Goal: Information Seeking & Learning: Learn about a topic

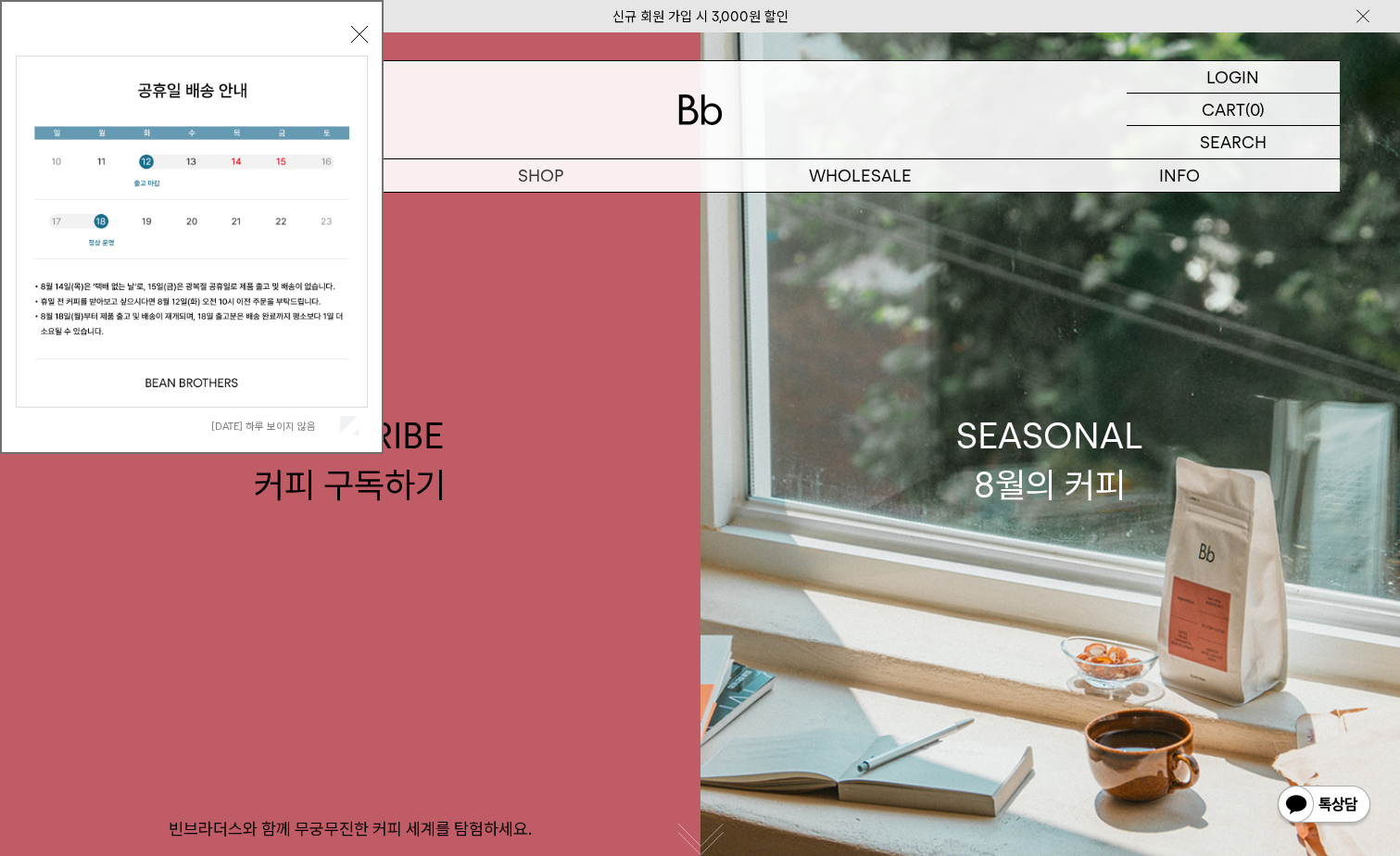
click at [349, 35] on div "[DATE] 하루 보이지 않음 닫기" at bounding box center [192, 232] width 352 height 423
click at [369, 38] on div "[DATE] 하루 보이지 않음 닫기" at bounding box center [192, 227] width 384 height 454
click at [358, 36] on button "닫기" at bounding box center [359, 34] width 17 height 17
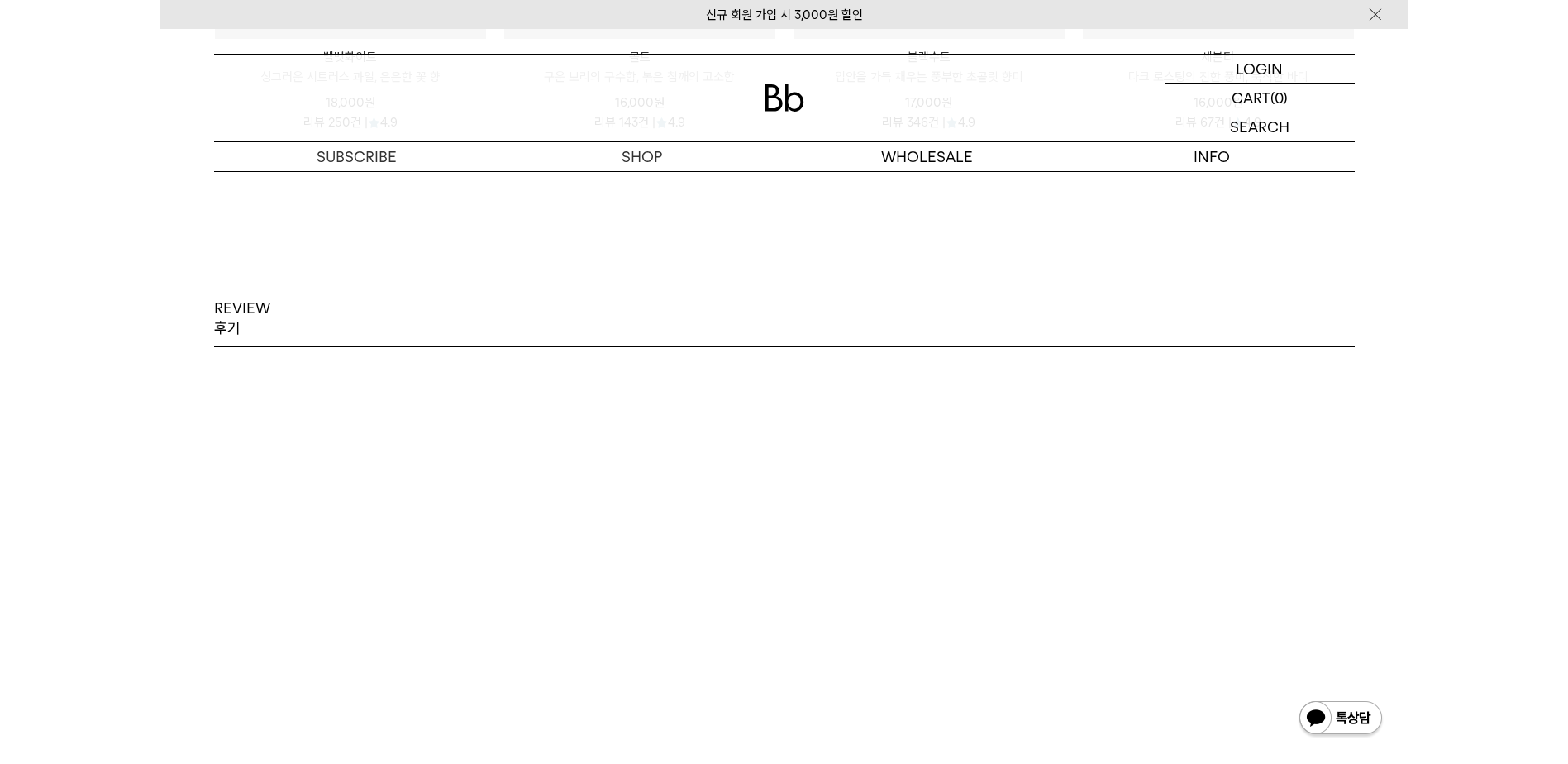
scroll to position [2647, 0]
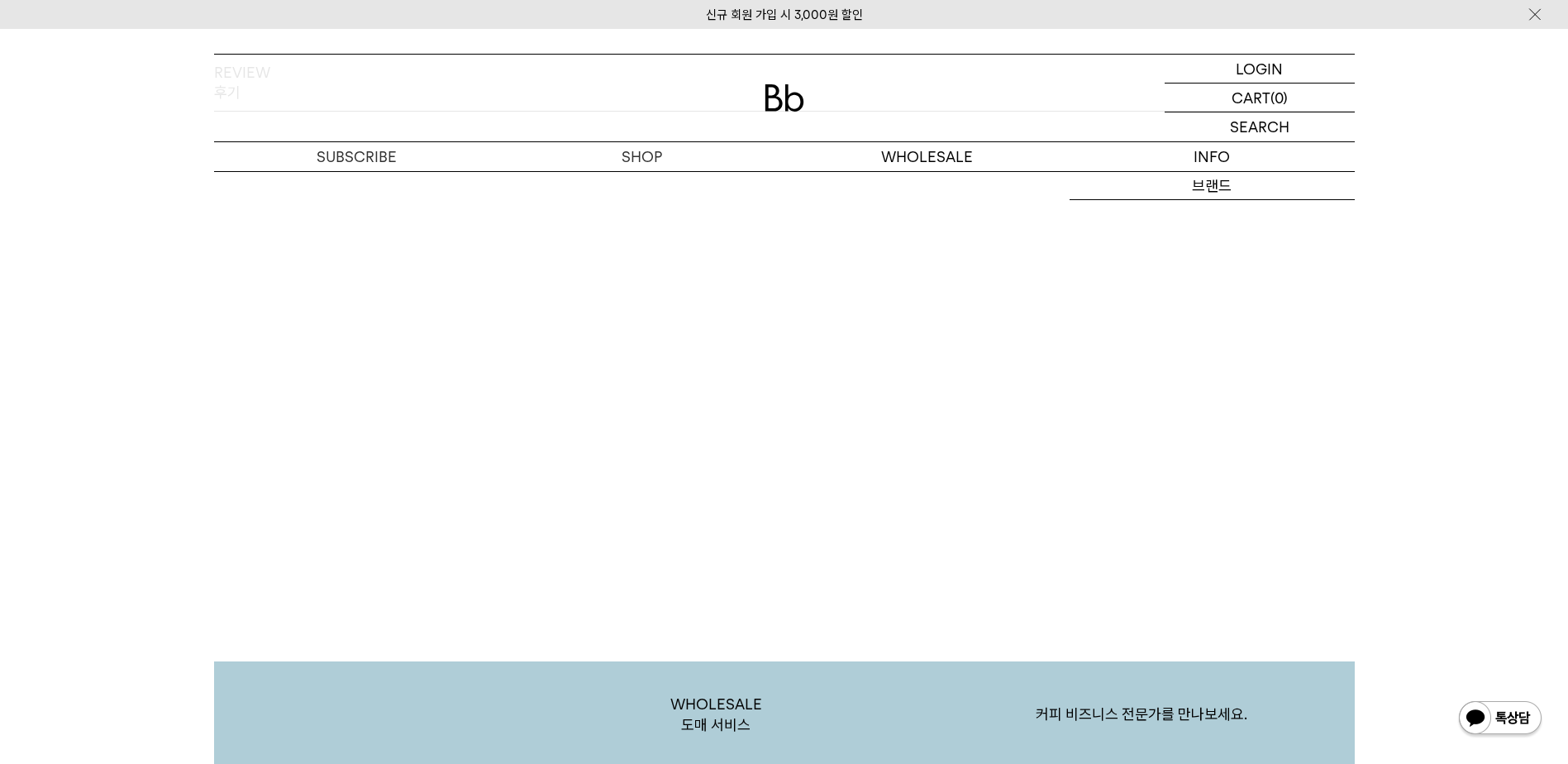
click at [93, 441] on div "REVIEW 후기 블렌딩을 정말 잘 해요여러가지 맛을 즐겨요 블렌딩을 정말 잘 해요여러가지 맛을 즐겨요 [DATE] yong**** 최고의 커…" at bounding box center [784, 238] width 1568 height 599
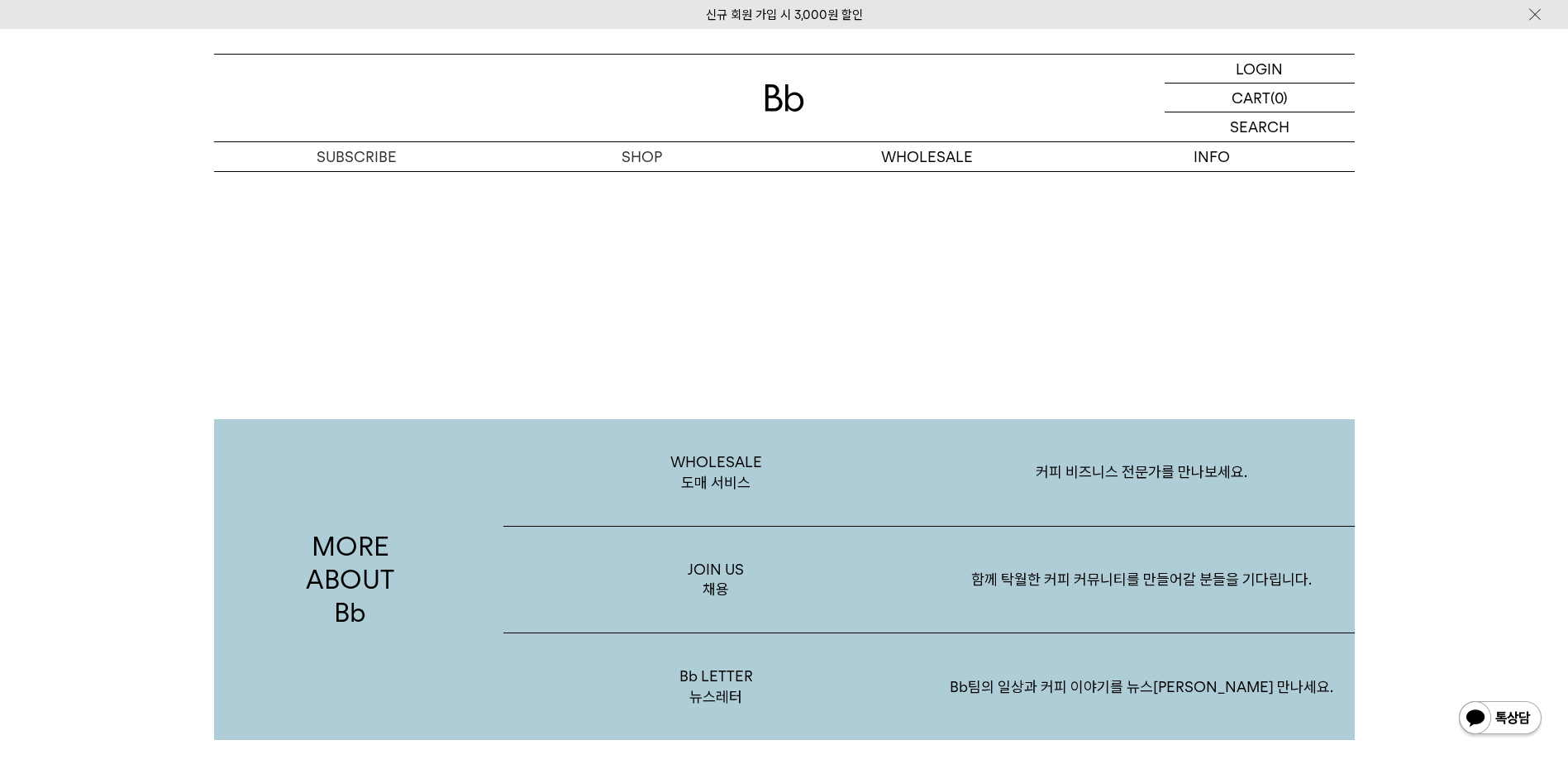
scroll to position [3060, 0]
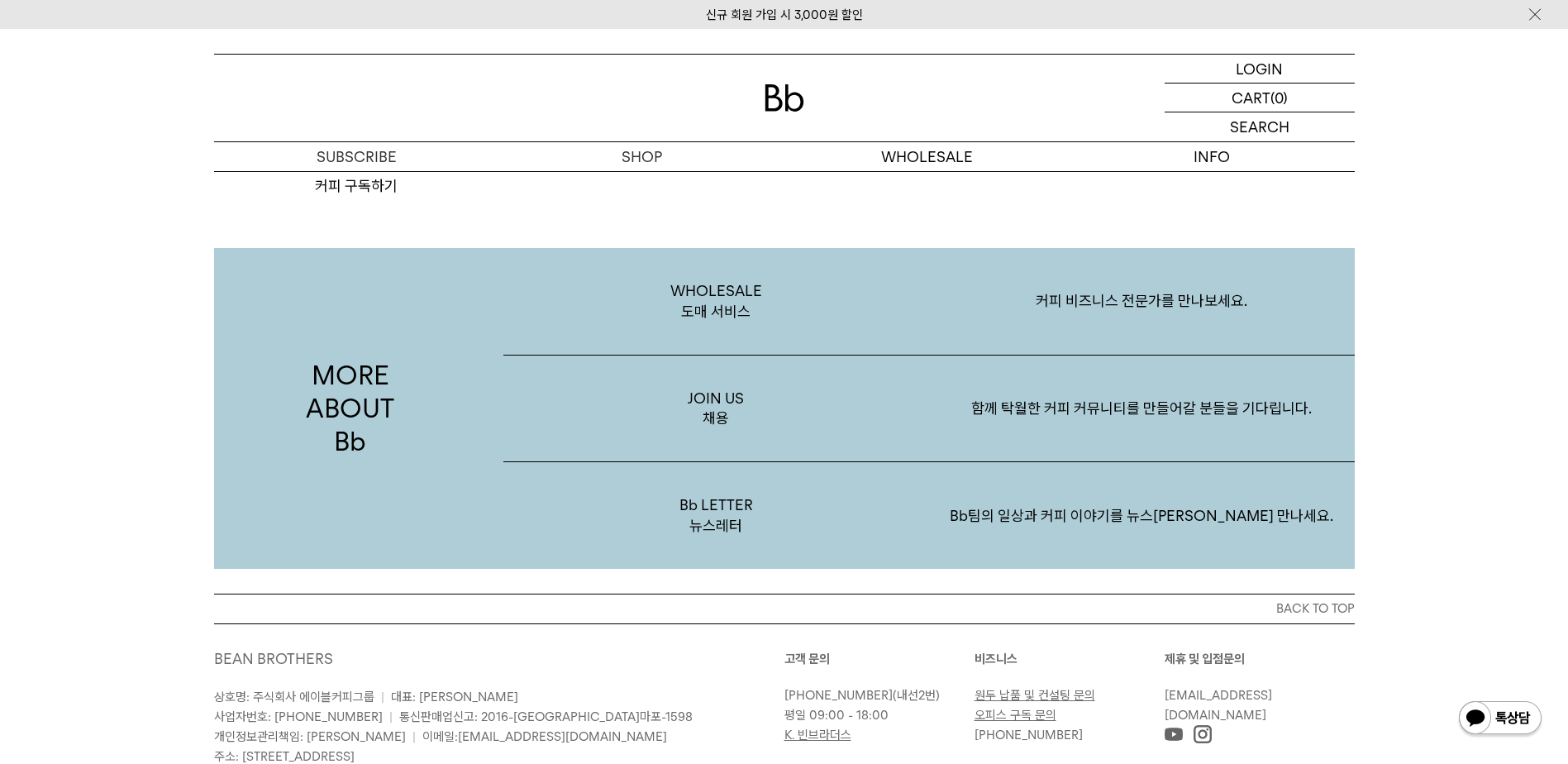
drag, startPoint x: 108, startPoint y: 247, endPoint x: 105, endPoint y: 311, distance: 64.1
click at [109, 257] on div "MORE ABOUT Bb WHOLESALE 도매 서비스 커피 비즈니스 전문가를 만나보세요. JOIN US 채용 함께 탁월한 커피 커뮤니티를 만…" at bounding box center [784, 359] width 1568 height 469
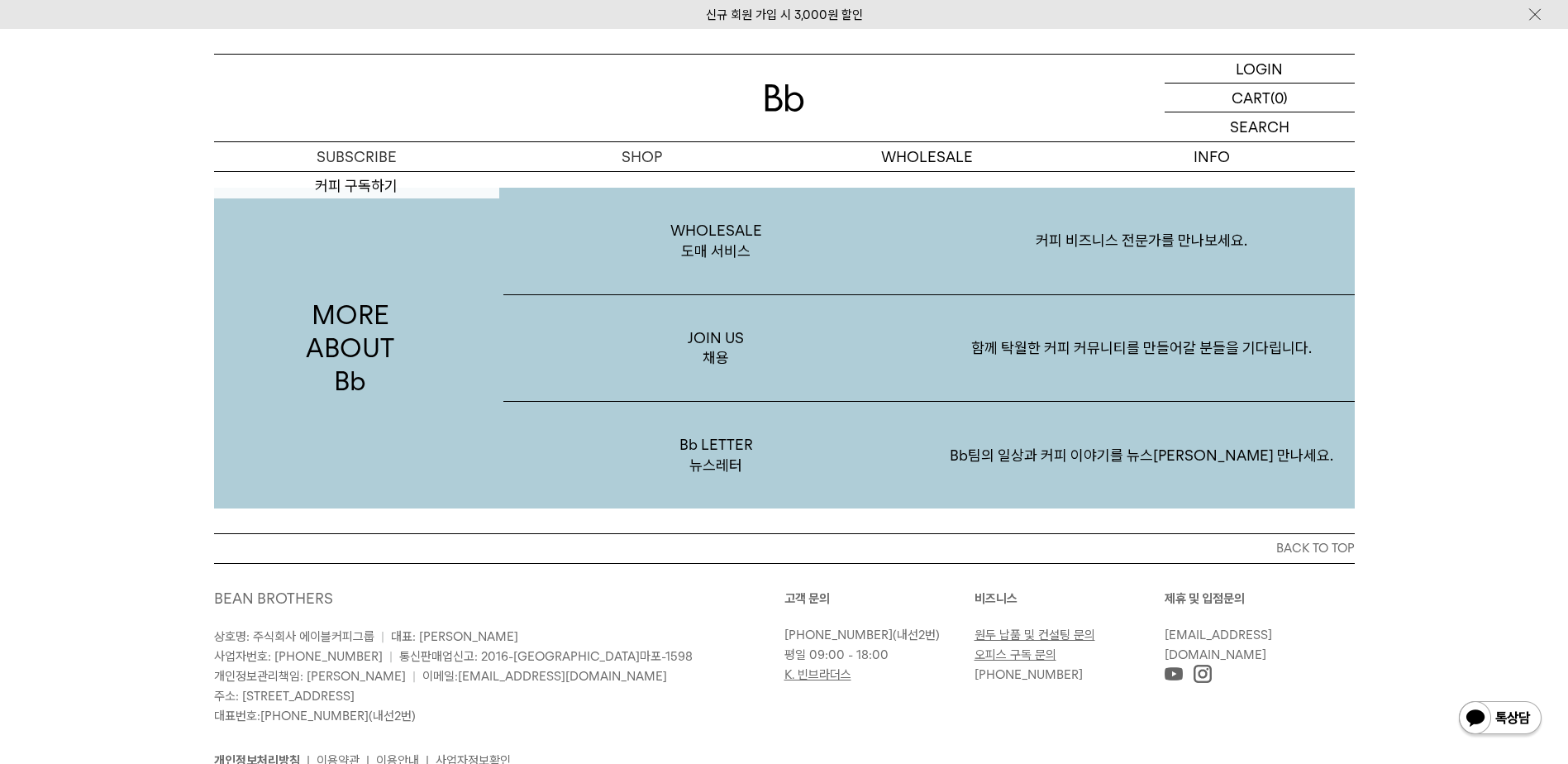
scroll to position [3205, 0]
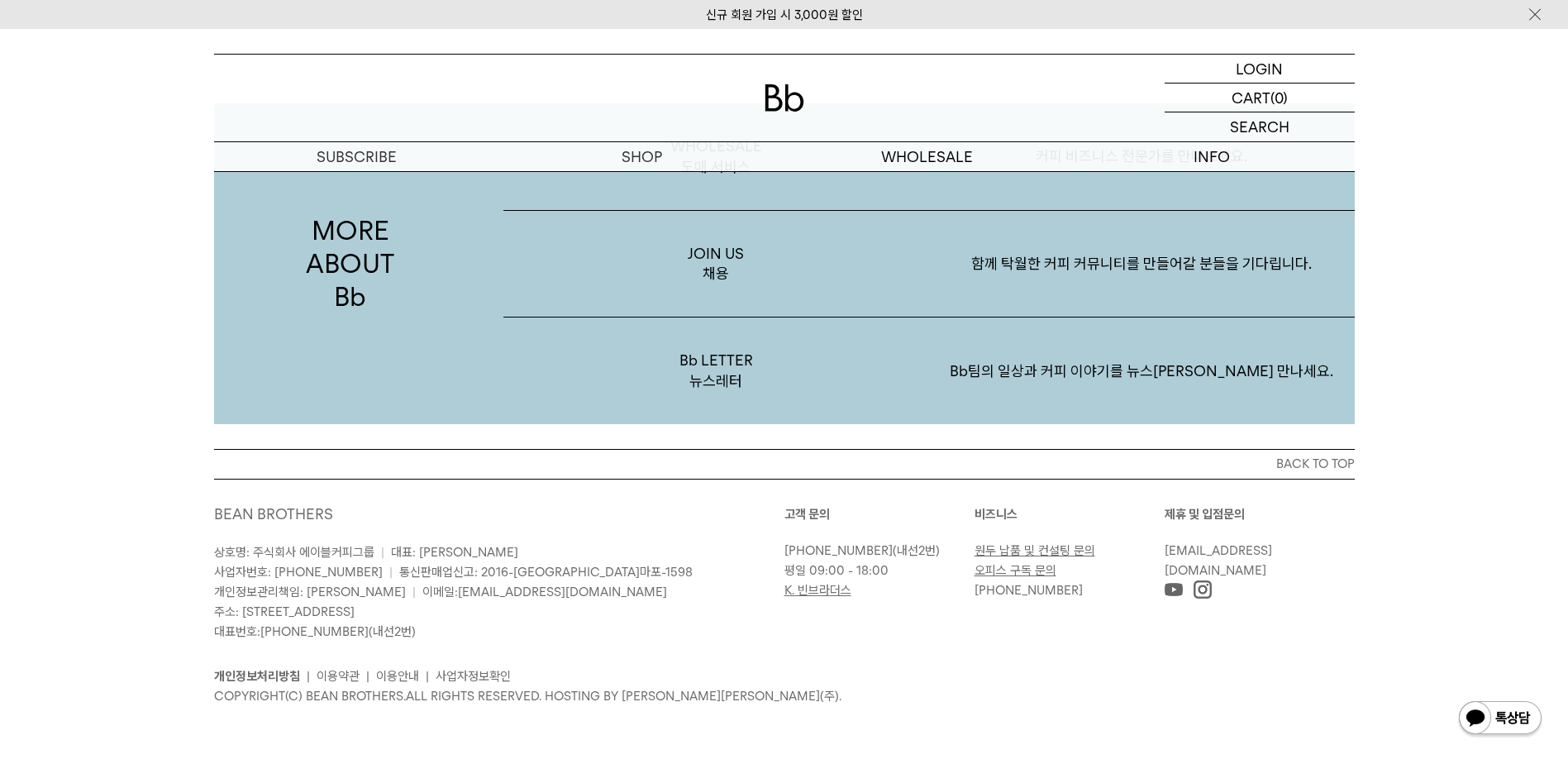
click at [71, 360] on div "MORE ABOUT Bb WHOLESALE 도매 서비스 커피 비즈니스 전문가를 만나보세요. JOIN US 채용 함께 탁월한 커피 커뮤니티를 만…" at bounding box center [784, 214] width 1568 height 469
click at [1016, 572] on link "오피스 구독 문의" at bounding box center [1015, 571] width 82 height 15
click at [1248, 270] on div "MORE ABOUT Bb WHOLESALE 도매 서비스 커피 비즈니스 전문가를 만나보세요. JOIN US 채용 함께 탁월한 커피 커뮤니티를 만…" at bounding box center [784, 214] width 1568 height 469
click at [1248, 372] on div "MORE ABOUT Bb WHOLESALE 도매 서비스 커피 비즈니스 전문가를 만나보세요. JOIN US 채용 함께 탁월한 커피 커뮤니티를 만…" at bounding box center [784, 214] width 1568 height 469
click at [1248, 552] on div "BACK TO TOP BEAN BROTHERS 상호명: 주식회사 에이블커피그룹 | 대표: [PERSON_NAME] 사업자번호: [PHONE_N…" at bounding box center [784, 606] width 1568 height 315
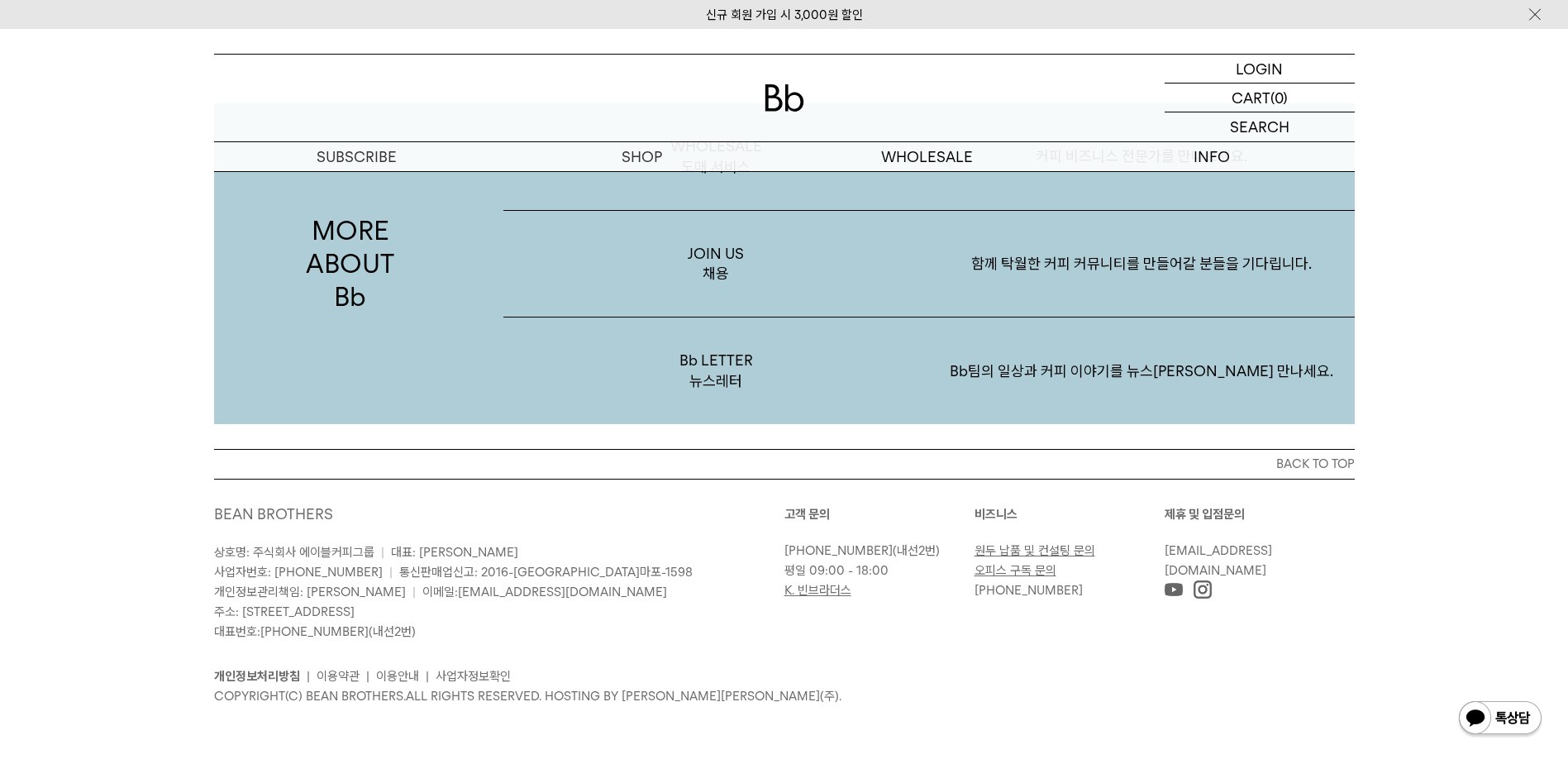
click at [1206, 597] on img at bounding box center [1203, 590] width 19 height 19
